Goal: Find specific page/section: Find specific page/section

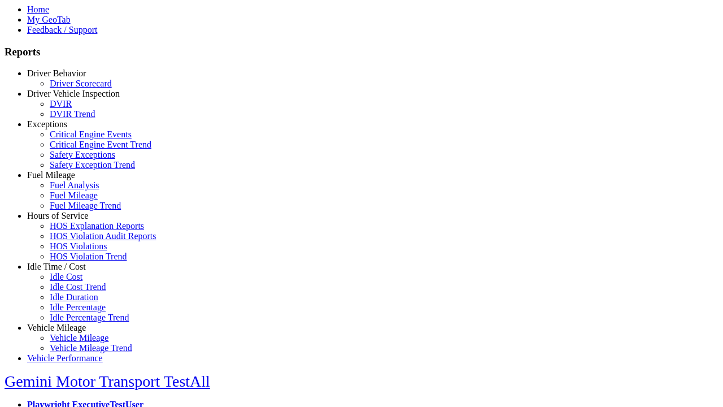
click at [65, 220] on link "Hours of Service" at bounding box center [57, 216] width 61 height 10
click at [73, 231] on link "HOS Explanation Reports" at bounding box center [97, 226] width 94 height 10
